Goal: Task Accomplishment & Management: Use online tool/utility

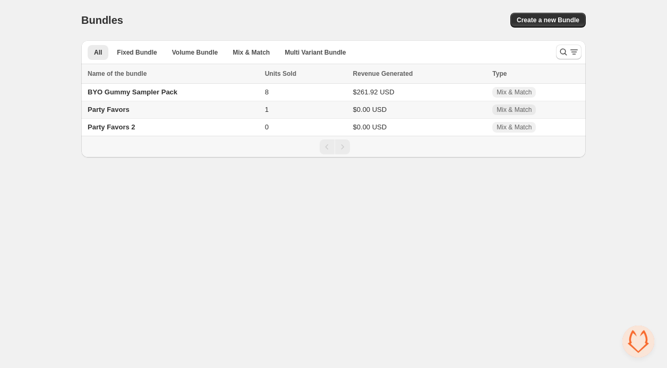
click at [181, 114] on td "Party Favors" at bounding box center [171, 110] width 180 height 18
